Goal: Task Accomplishment & Management: Use online tool/utility

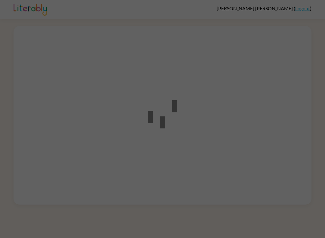
click at [249, 146] on div at bounding box center [162, 119] width 325 height 238
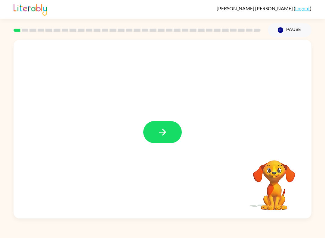
click at [173, 130] on button "button" at bounding box center [162, 132] width 39 height 22
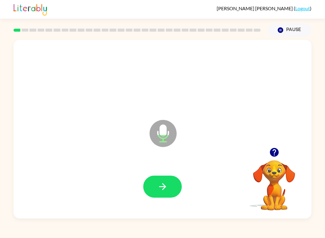
click at [164, 185] on icon "button" at bounding box center [162, 186] width 7 height 7
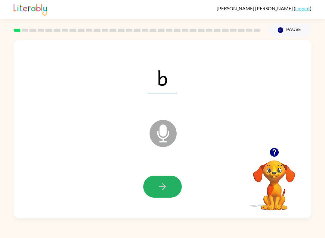
click at [160, 187] on icon "button" at bounding box center [163, 186] width 11 height 11
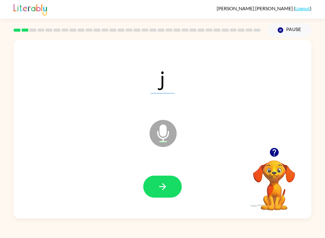
click at [166, 187] on icon "button" at bounding box center [163, 186] width 11 height 11
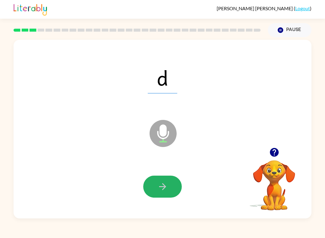
click at [168, 183] on button "button" at bounding box center [162, 187] width 39 height 22
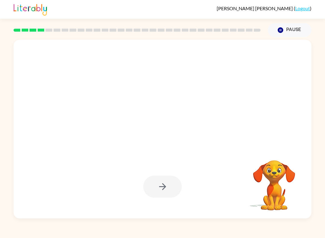
click at [277, 143] on div at bounding box center [163, 129] width 298 height 179
click at [275, 141] on div at bounding box center [163, 129] width 298 height 179
click at [269, 151] on div at bounding box center [163, 129] width 298 height 179
click at [275, 158] on video "Your browser must support playing .mp4 files to use Literably. Please try using…" at bounding box center [274, 181] width 60 height 60
click at [280, 151] on video "Your browser must support playing .mp4 files to use Literably. Please try using…" at bounding box center [274, 181] width 60 height 60
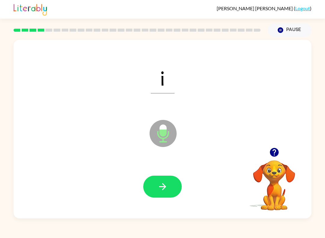
click at [273, 160] on button "button" at bounding box center [274, 152] width 15 height 15
click at [275, 155] on video "Your browser must support playing .mp4 files to use Literably. Please try using…" at bounding box center [274, 181] width 60 height 60
click at [164, 178] on button "button" at bounding box center [162, 187] width 39 height 22
click at [168, 184] on button "button" at bounding box center [162, 187] width 39 height 22
click at [162, 187] on icon "button" at bounding box center [162, 186] width 7 height 7
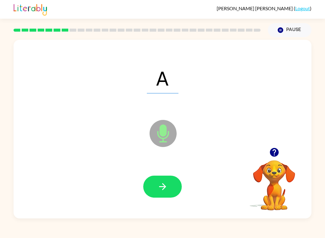
click at [158, 183] on icon "button" at bounding box center [163, 186] width 11 height 11
click at [159, 190] on icon "button" at bounding box center [163, 186] width 11 height 11
click at [164, 187] on icon "button" at bounding box center [163, 186] width 11 height 11
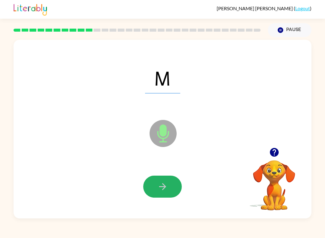
click at [95, 216] on div "M Microphone The Microphone is here when it is your turn to talk" at bounding box center [163, 129] width 298 height 179
click at [166, 188] on icon "button" at bounding box center [163, 186] width 11 height 11
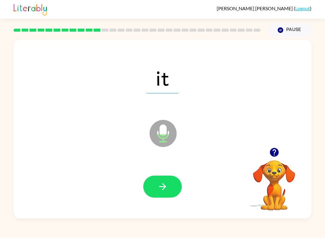
click at [165, 184] on icon "button" at bounding box center [163, 186] width 11 height 11
click at [160, 189] on icon "button" at bounding box center [163, 186] width 11 height 11
click at [160, 187] on icon "button" at bounding box center [162, 186] width 7 height 7
click at [161, 185] on icon "button" at bounding box center [163, 186] width 11 height 11
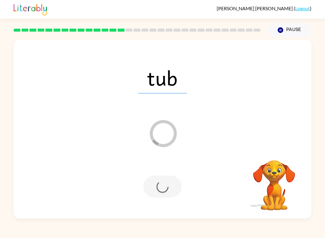
click at [166, 185] on div at bounding box center [162, 187] width 39 height 22
click at [164, 193] on div at bounding box center [162, 187] width 39 height 22
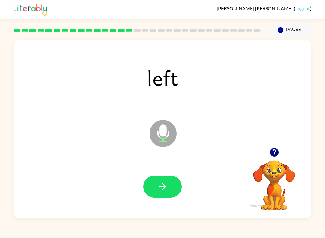
click at [164, 188] on icon "button" at bounding box center [162, 186] width 7 height 7
click at [162, 182] on icon "button" at bounding box center [163, 186] width 11 height 11
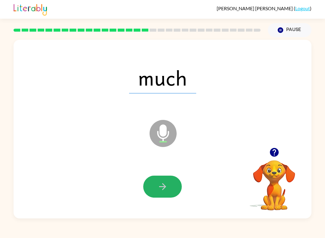
click at [145, 188] on button "button" at bounding box center [162, 187] width 39 height 22
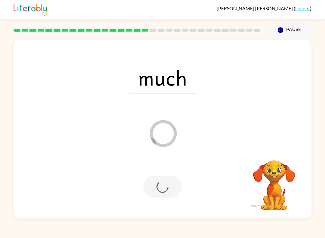
click at [177, 186] on div at bounding box center [162, 187] width 39 height 22
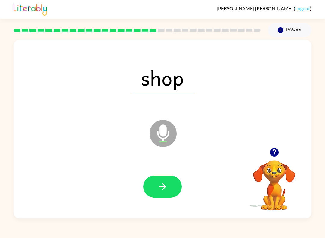
click at [154, 185] on button "button" at bounding box center [162, 187] width 39 height 22
click at [164, 189] on icon "button" at bounding box center [162, 186] width 7 height 7
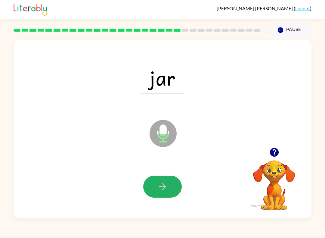
click at [159, 186] on icon "button" at bounding box center [163, 186] width 11 height 11
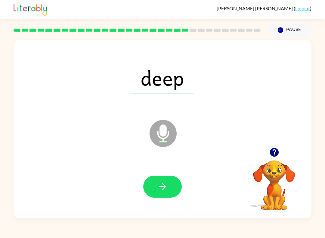
click at [153, 189] on button "button" at bounding box center [162, 187] width 39 height 22
click at [166, 180] on button "button" at bounding box center [162, 187] width 39 height 22
click at [176, 194] on button "button" at bounding box center [162, 187] width 39 height 22
click at [159, 190] on icon "button" at bounding box center [163, 186] width 11 height 11
click at [161, 197] on button "button" at bounding box center [162, 187] width 39 height 22
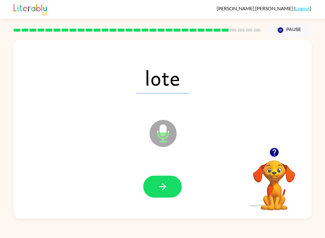
click at [159, 190] on icon "button" at bounding box center [163, 186] width 11 height 11
click at [167, 183] on icon "button" at bounding box center [163, 186] width 11 height 11
click at [160, 182] on icon "button" at bounding box center [163, 186] width 11 height 11
click at [152, 187] on button "button" at bounding box center [162, 187] width 39 height 22
